Goal: Task Accomplishment & Management: Complete application form

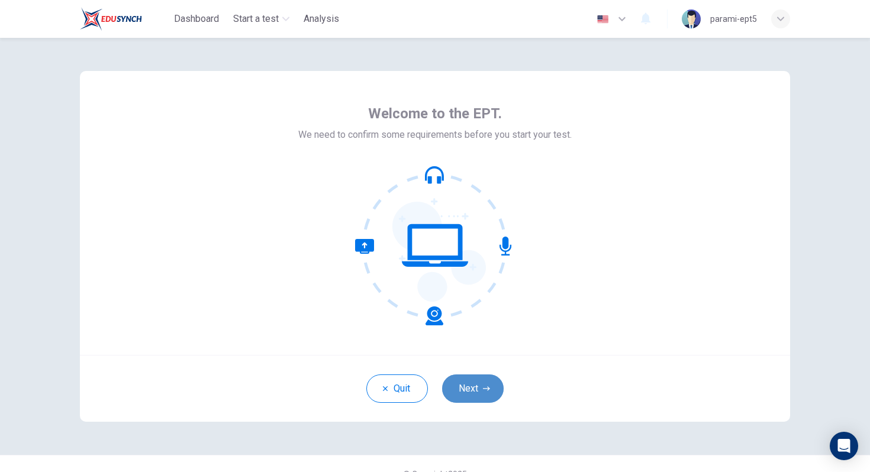
click at [465, 388] on button "Next" at bounding box center [473, 389] width 62 height 28
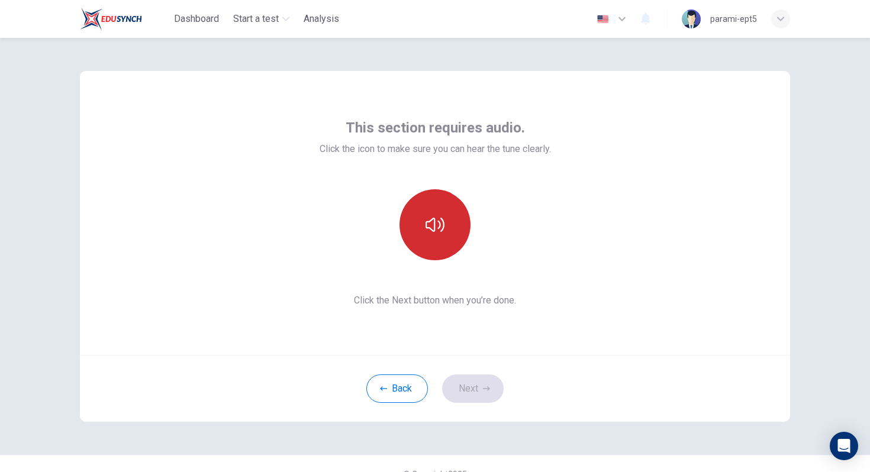
click at [435, 222] on icon "button" at bounding box center [434, 224] width 19 height 19
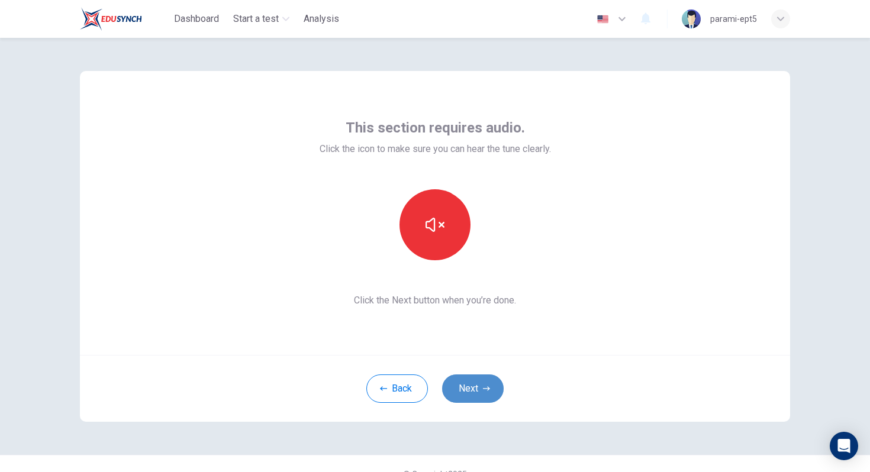
click at [456, 390] on button "Next" at bounding box center [473, 389] width 62 height 28
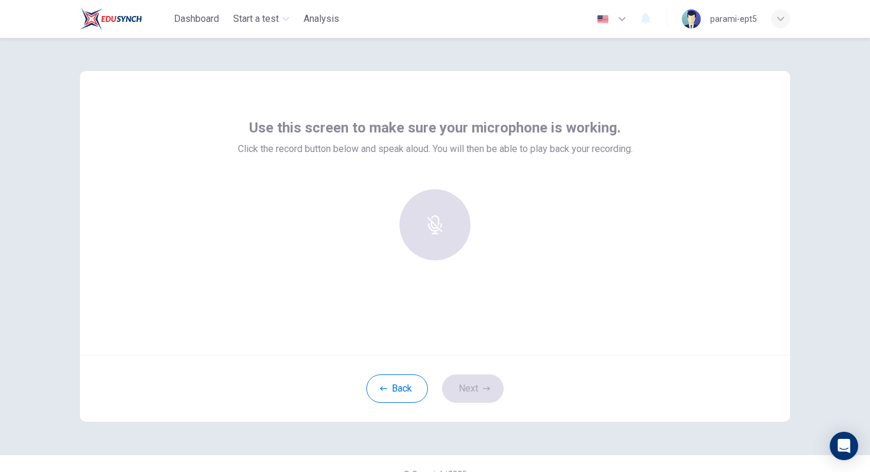
click at [423, 221] on div at bounding box center [435, 224] width 128 height 71
click at [442, 227] on div "Record" at bounding box center [434, 224] width 71 height 71
click at [441, 221] on icon "button" at bounding box center [434, 216] width 19 height 19
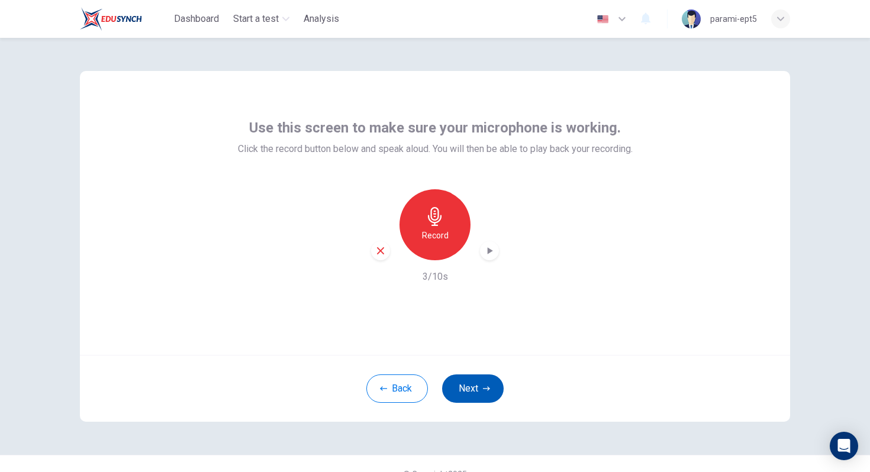
click at [471, 388] on button "Next" at bounding box center [473, 389] width 62 height 28
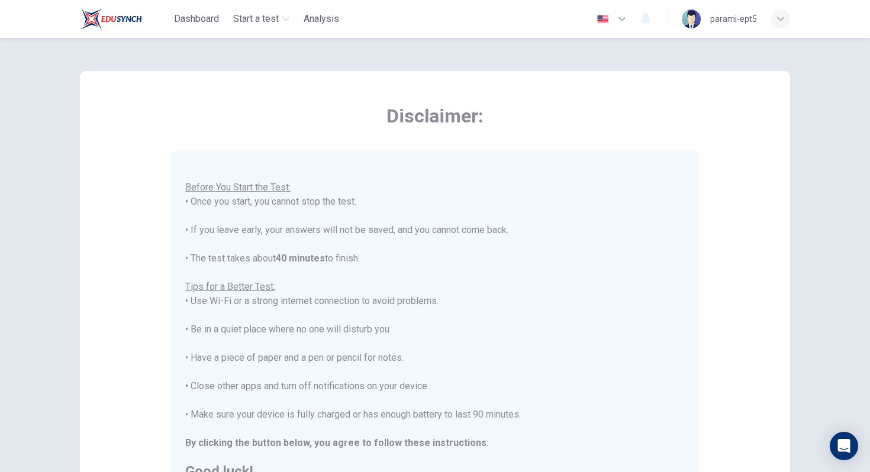
scroll to position [186, 0]
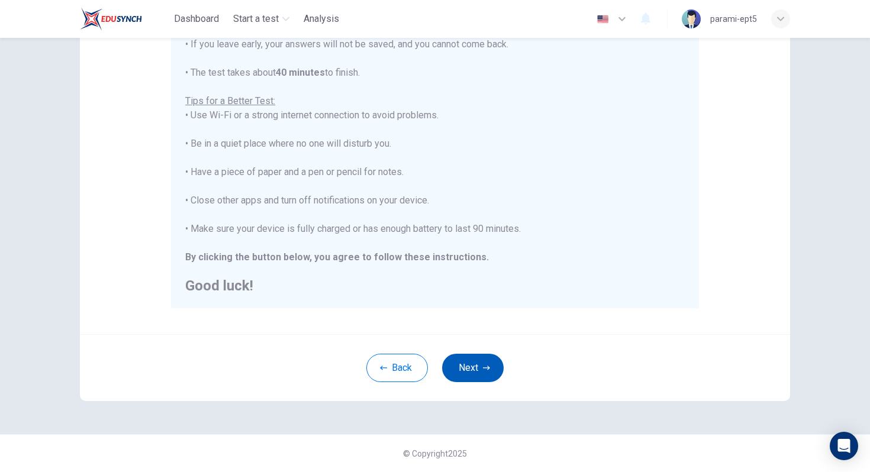
click at [477, 363] on button "Next" at bounding box center [473, 368] width 62 height 28
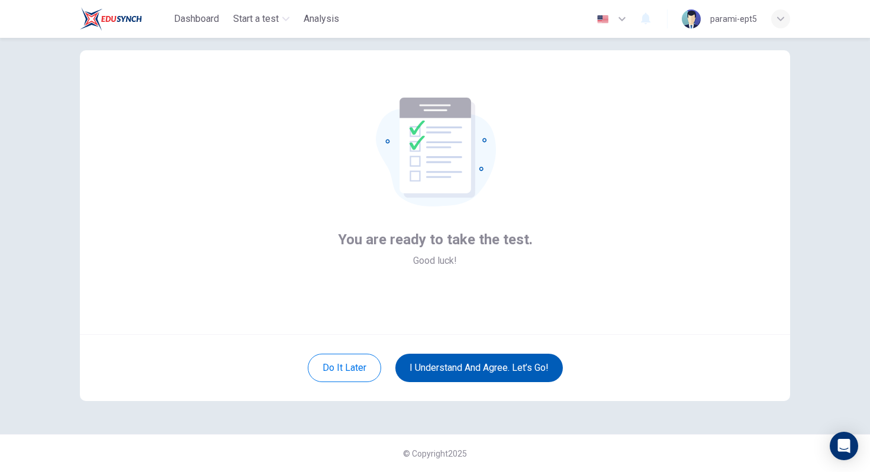
scroll to position [21, 0]
click at [467, 365] on button "I understand and agree. Let’s go!" at bounding box center [478, 368] width 167 height 28
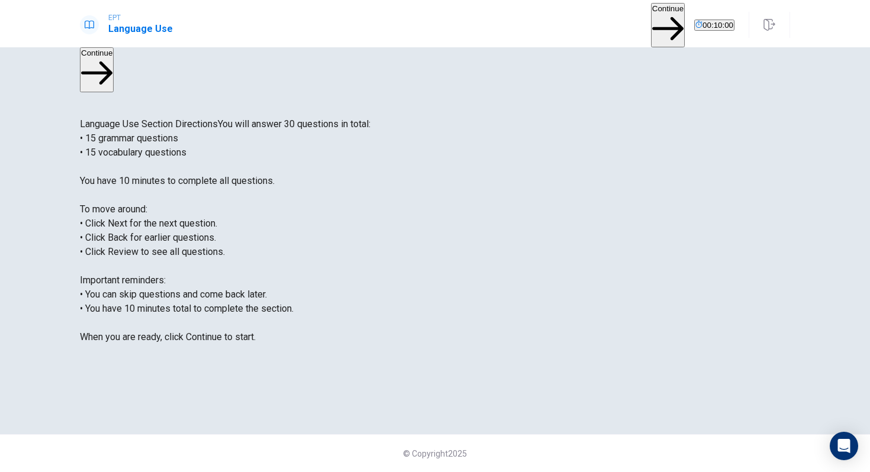
click at [651, 27] on button "Continue" at bounding box center [668, 25] width 34 height 44
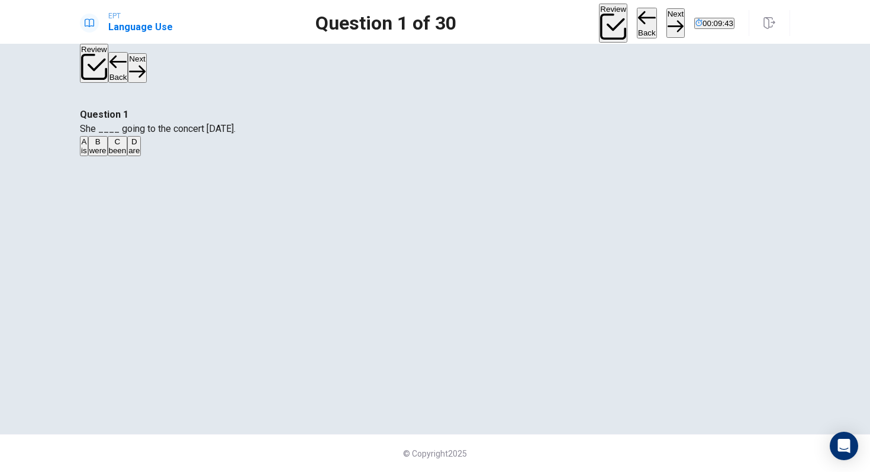
click at [87, 146] on div "A" at bounding box center [84, 141] width 6 height 9
click at [666, 20] on button "Next" at bounding box center [675, 22] width 18 height 29
